Goal: Transaction & Acquisition: Purchase product/service

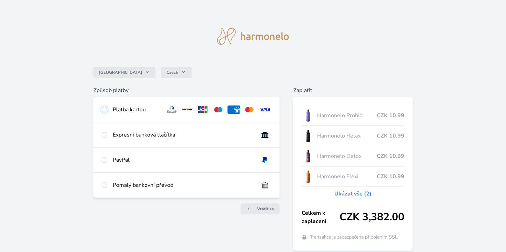
click at [103, 109] on input "radio" at bounding box center [105, 110] width 6 height 6
radio input "true"
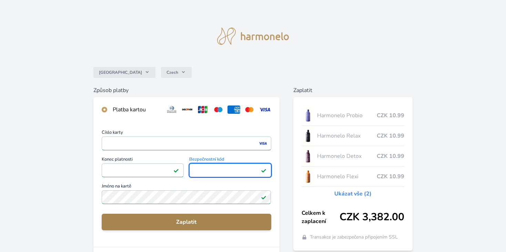
click at [173, 221] on span "Zaplatit" at bounding box center [186, 222] width 158 height 8
